Goal: Information Seeking & Learning: Find contact information

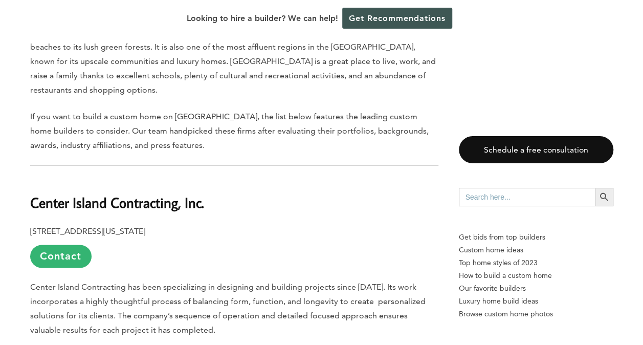
scroll to position [560, 0]
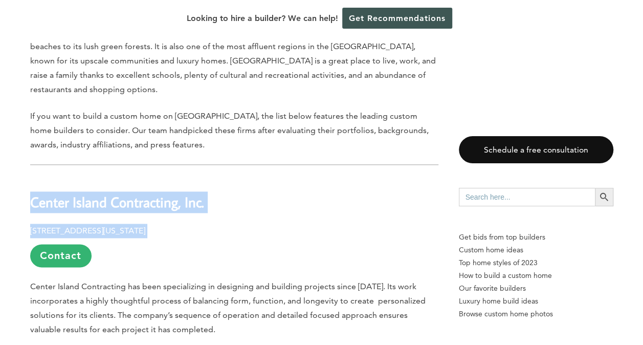
drag, startPoint x: 29, startPoint y: 166, endPoint x: 205, endPoint y: 191, distance: 177.9
click at [56, 244] on link "Contact" at bounding box center [60, 255] width 61 height 23
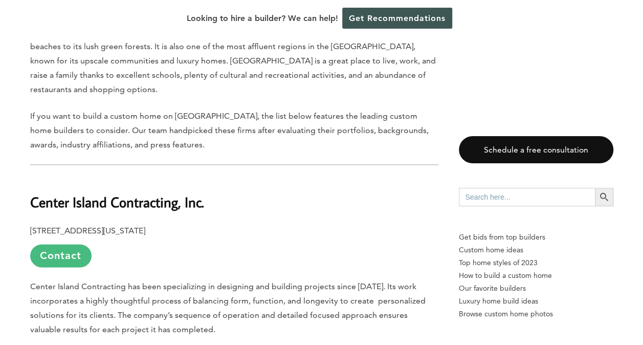
scroll to position [0, 0]
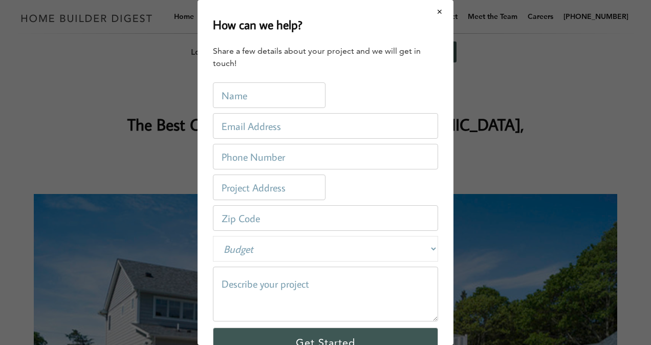
click at [432, 12] on button "Close modal" at bounding box center [439, 11] width 27 height 21
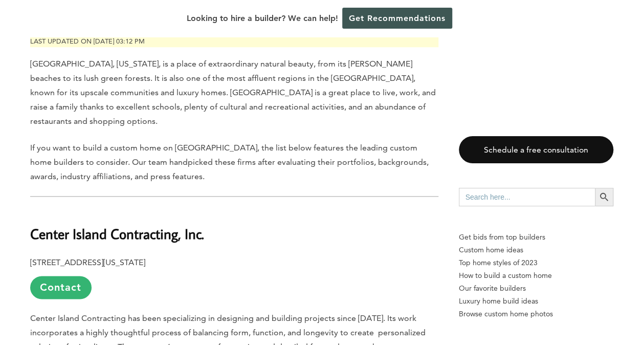
scroll to position [530, 0]
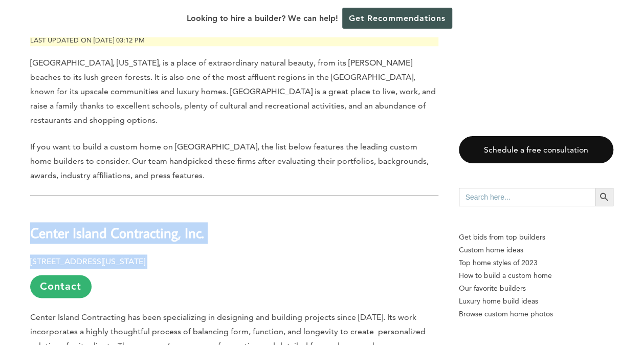
drag, startPoint x: 25, startPoint y: 194, endPoint x: 193, endPoint y: 214, distance: 169.6
copy div "Center Island Contracting, Inc. [STREET_ADDRESS][US_STATE]"
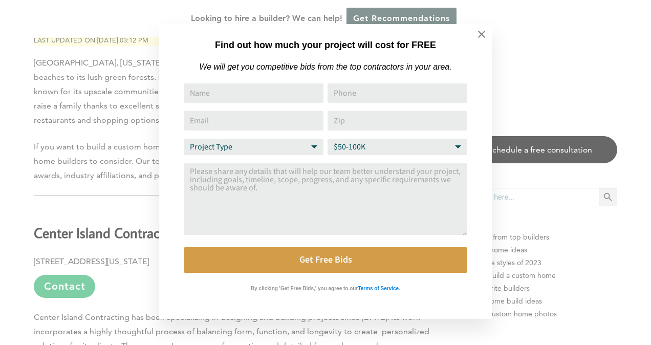
click at [90, 179] on div "Find out how much your project will cost for FREE We will get you competitive b…" at bounding box center [325, 172] width 651 height 345
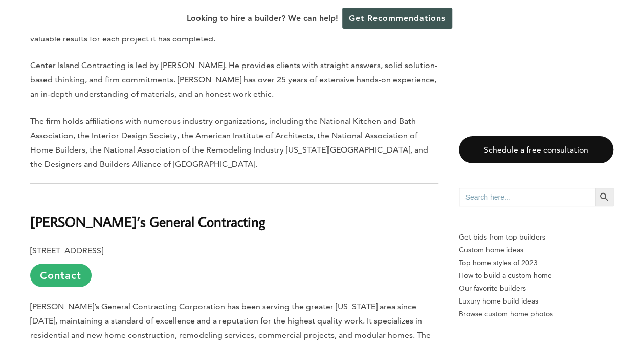
scroll to position [851, 0]
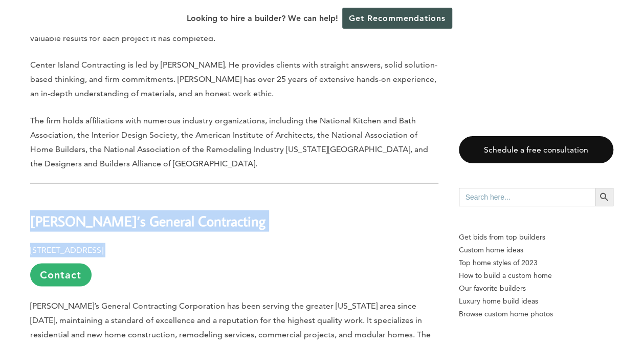
drag, startPoint x: 175, startPoint y: 209, endPoint x: 31, endPoint y: 184, distance: 145.9
copy div "[PERSON_NAME]’s General Contracting [STREET_ADDRESS]"
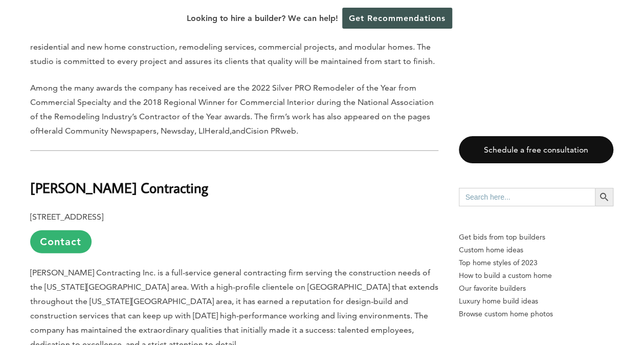
scroll to position [1139, 0]
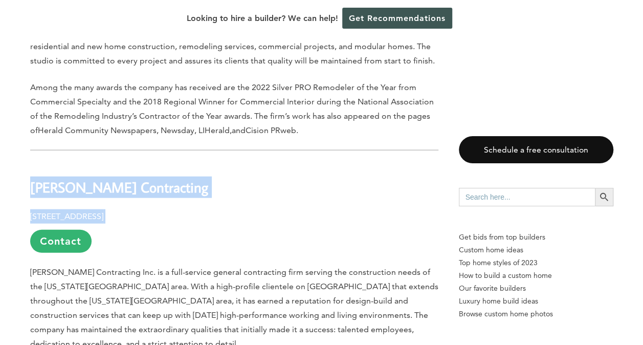
drag, startPoint x: 27, startPoint y: 144, endPoint x: 195, endPoint y: 162, distance: 169.2
copy div "[PERSON_NAME] Contracting [STREET_ADDRESS]"
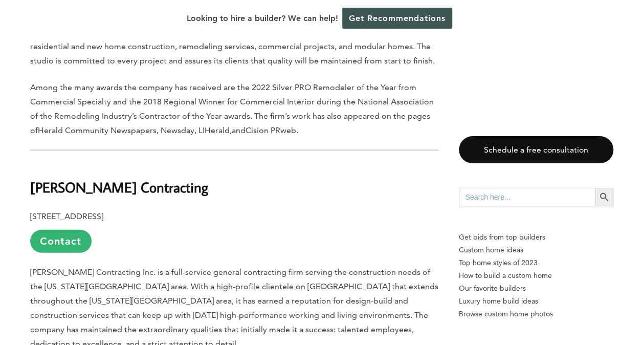
click at [60, 269] on p "[PERSON_NAME] Contracting Inc. is a full-service general contracting firm servi…" at bounding box center [234, 308] width 408 height 86
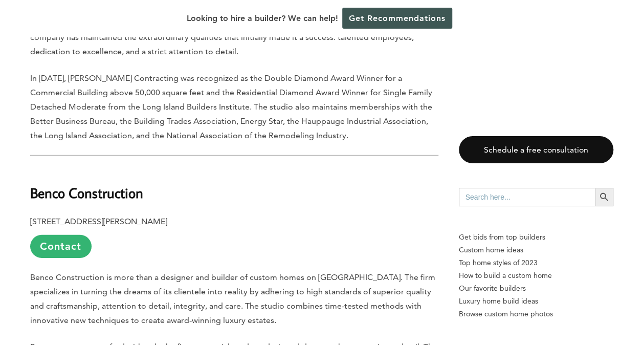
scroll to position [1432, 0]
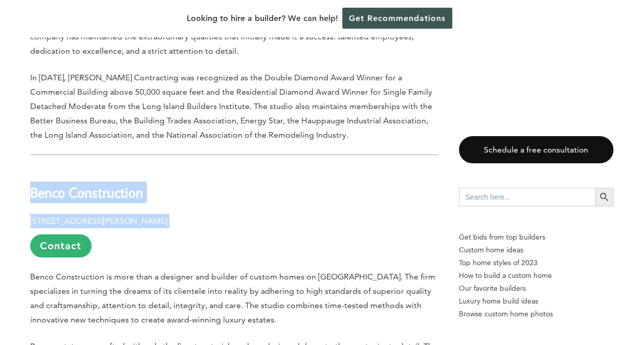
drag, startPoint x: 30, startPoint y: 140, endPoint x: 267, endPoint y: 159, distance: 237.7
copy div "Benco Construction [STREET_ADDRESS][PERSON_NAME]"
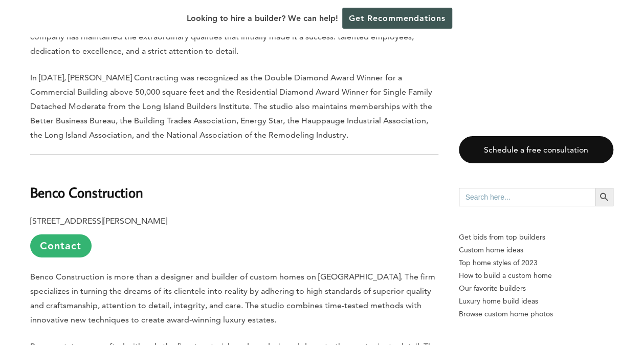
click at [125, 270] on p "Benco Construction is more than a designer and builder of custom homes on [GEOG…" at bounding box center [234, 298] width 408 height 57
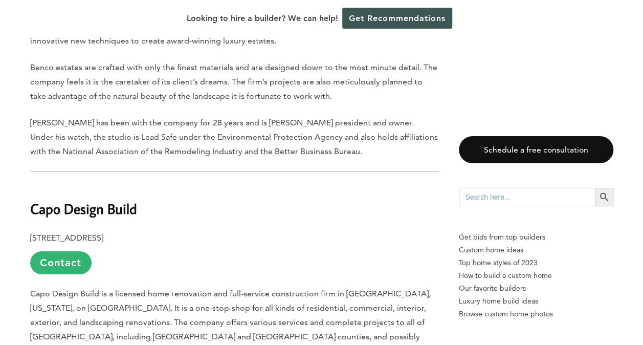
scroll to position [1720, 0]
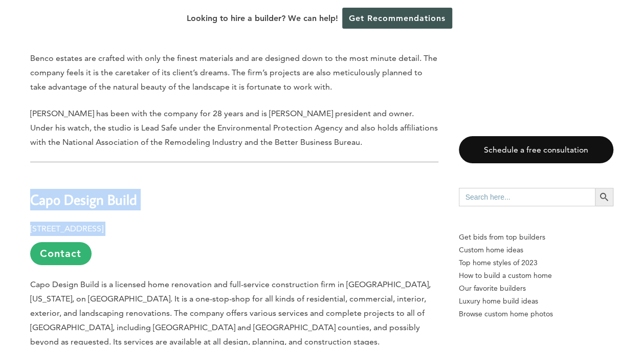
drag, startPoint x: 30, startPoint y: 143, endPoint x: 183, endPoint y: 177, distance: 156.6
copy div "Capo Design Build [STREET_ADDRESS]"
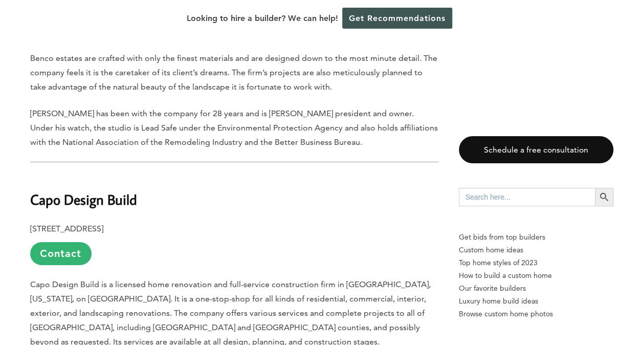
click at [52, 277] on p "Capo Design Build is a licensed home renovation and full-service construction f…" at bounding box center [234, 313] width 408 height 72
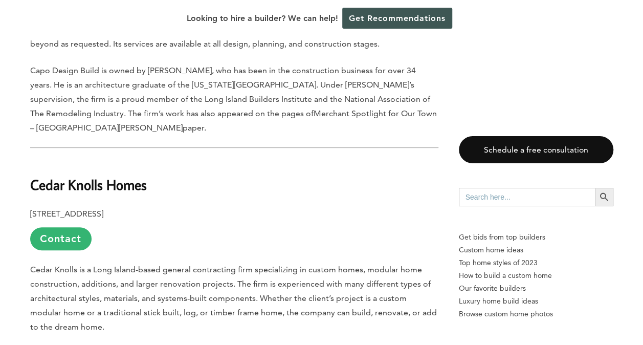
scroll to position [2032, 0]
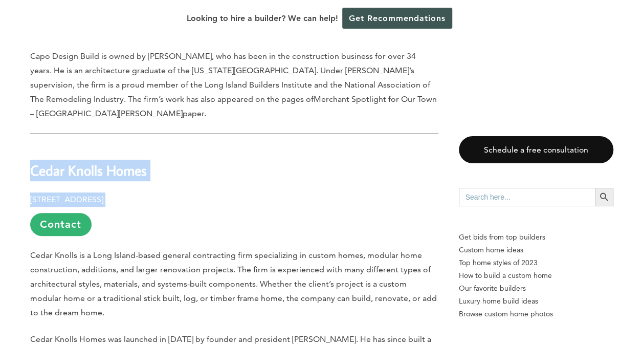
drag, startPoint x: 31, startPoint y: 104, endPoint x: 202, endPoint y: 125, distance: 171.7
click at [202, 125] on div "Last updated on [DATE] 03:12 pm [GEOGRAPHIC_DATA], [US_STATE], is a place of ex…" at bounding box center [234, 189] width 408 height 3314
copy div "Cedar Knolls Homes [STREET_ADDRESS]"
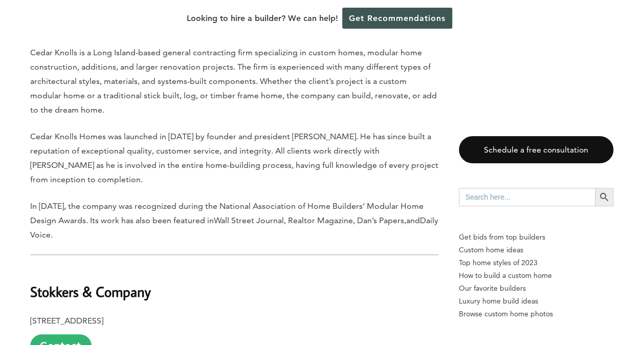
scroll to position [2312, 0]
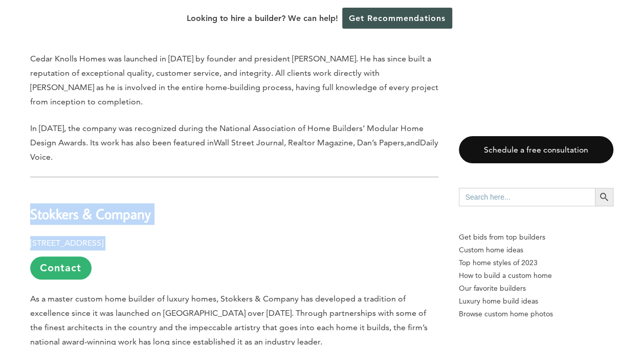
drag, startPoint x: 30, startPoint y: 144, endPoint x: 224, endPoint y: 165, distance: 195.1
copy div "Stokkers & Company [STREET_ADDRESS]"
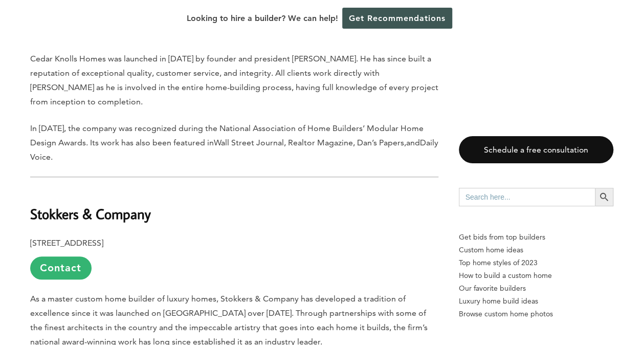
click at [86, 294] on span "As a master custom home builder of luxury homes, Stokkers & Company has develop…" at bounding box center [229, 320] width 398 height 53
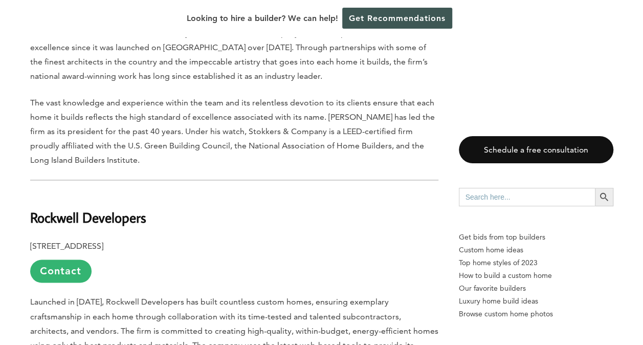
scroll to position [2578, 0]
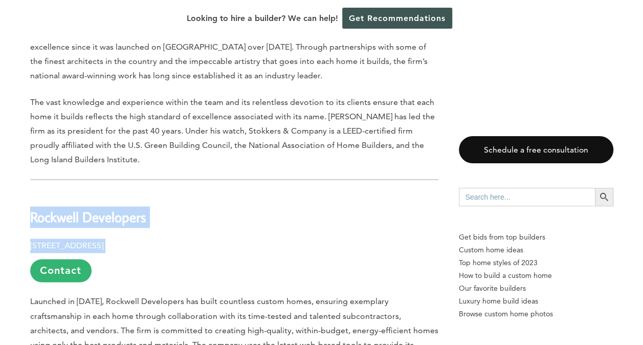
drag, startPoint x: 29, startPoint y: 146, endPoint x: 230, endPoint y: 171, distance: 203.2
copy div "Rockwell Developers [STREET_ADDRESS]"
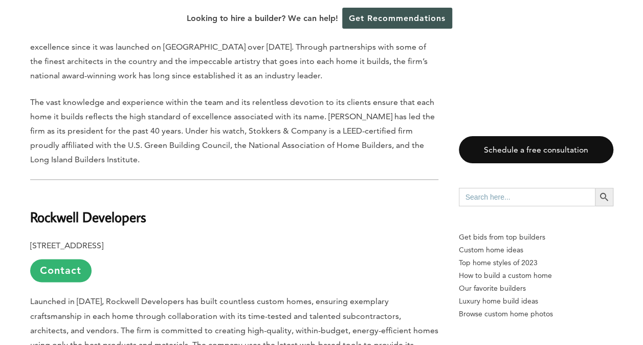
click at [112, 296] on span "Launched in [DATE], Rockwell Developers has built countless custom homes, ensur…" at bounding box center [234, 329] width 408 height 67
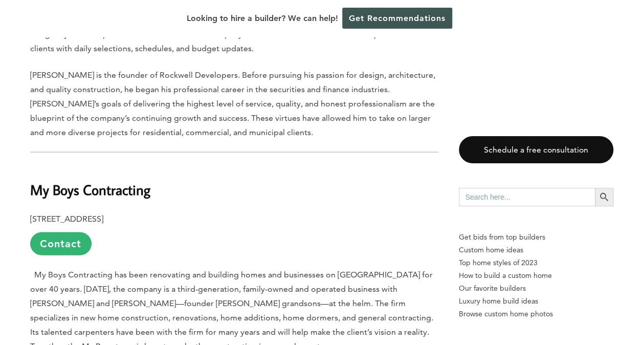
scroll to position [2889, 0]
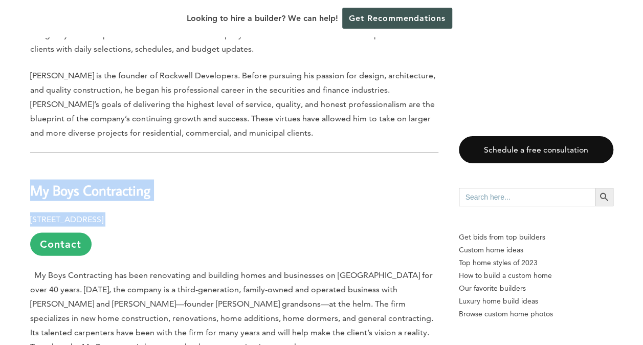
drag, startPoint x: 28, startPoint y: 124, endPoint x: 254, endPoint y: 146, distance: 227.2
copy div "My Boys Contracting [STREET_ADDRESS]"
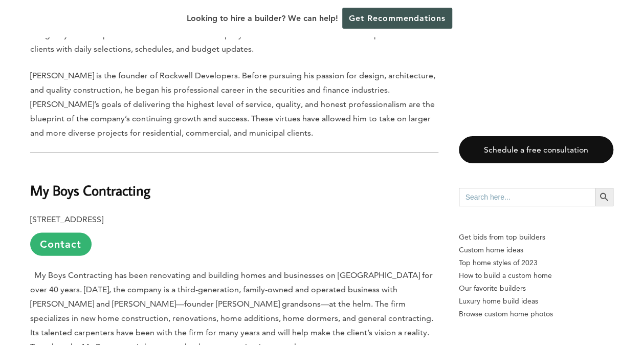
click at [77, 268] on p "My Boys Contracting has been renovating and building homes and businesses on [G…" at bounding box center [234, 311] width 408 height 86
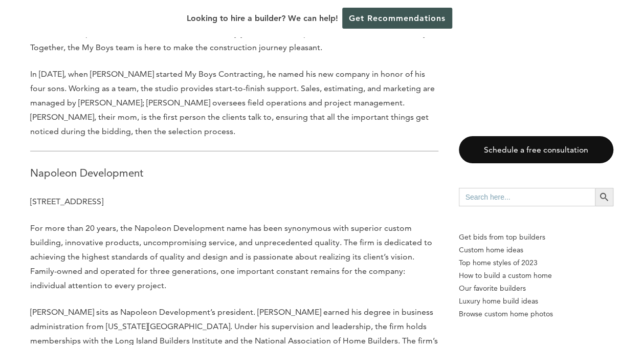
scroll to position [3188, 0]
drag, startPoint x: 30, startPoint y: 102, endPoint x: 236, endPoint y: 133, distance: 208.0
copy div "Napoleon Development [STREET_ADDRESS]"
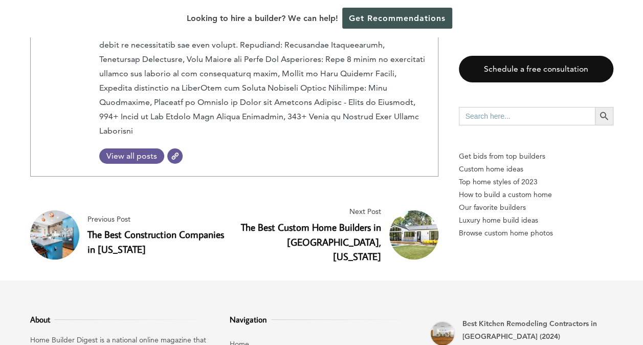
scroll to position [3709, 0]
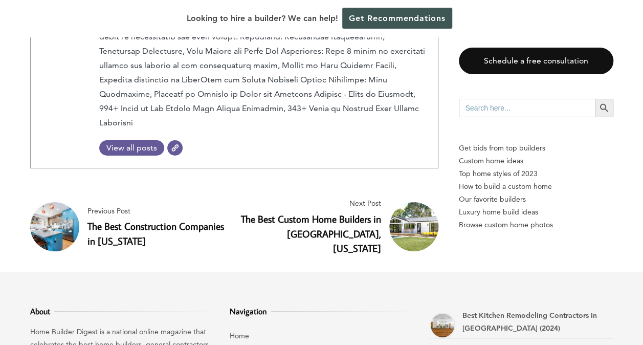
click at [103, 325] on p "Home Builder Digest is a national online magazine that celebrates the best home…" at bounding box center [122, 344] width 184 height 38
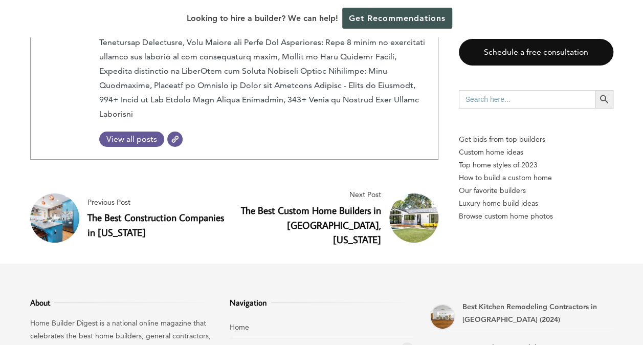
scroll to position [3719, 0]
click at [113, 210] on link "The Best Construction Companies in [US_STATE]" at bounding box center [156, 224] width 137 height 28
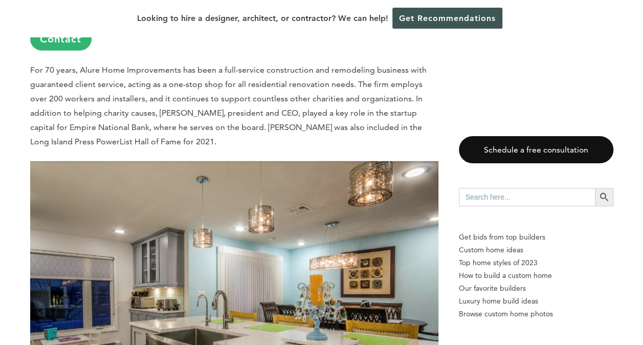
scroll to position [3131, 0]
